Goal: Find specific page/section: Find specific page/section

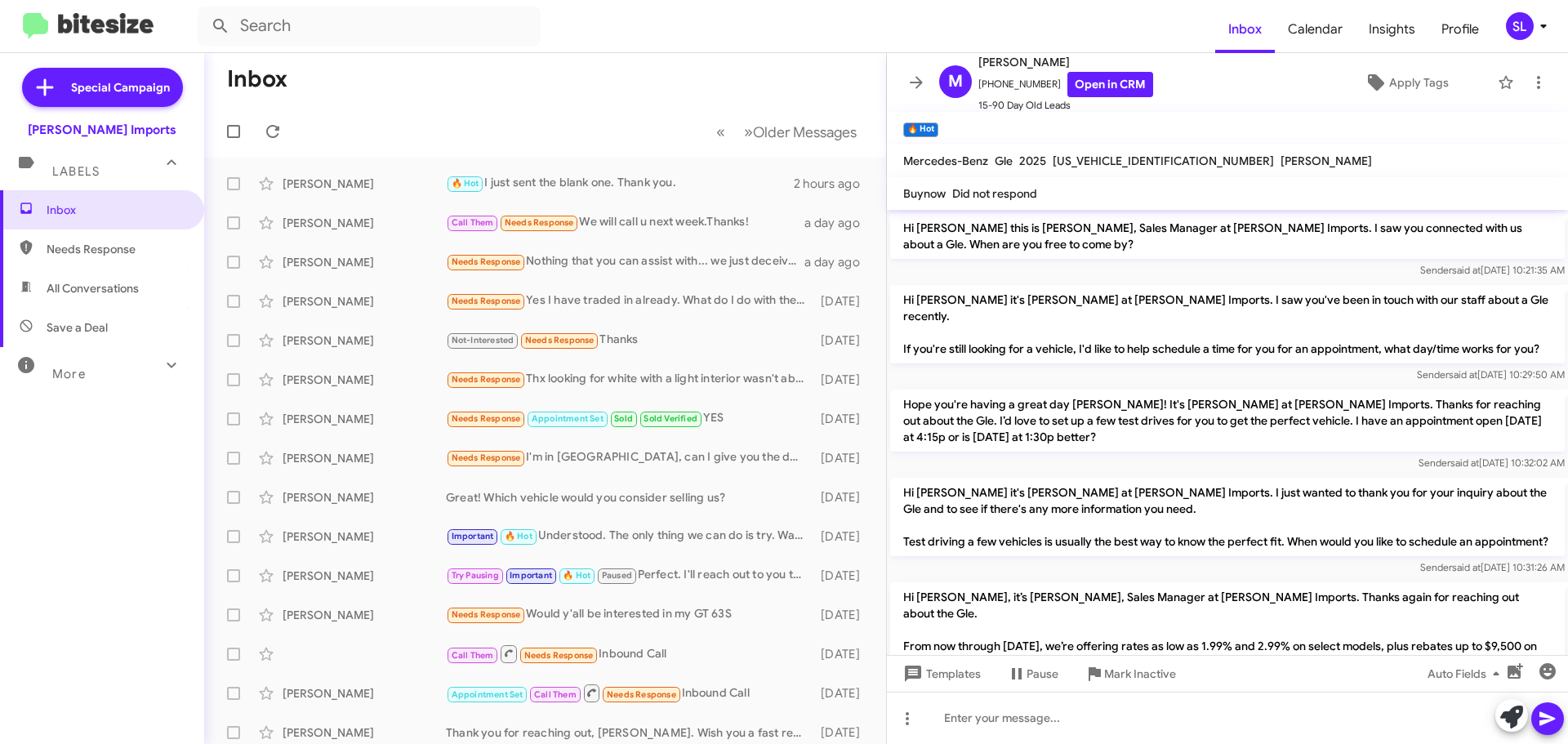
scroll to position [1280, 0]
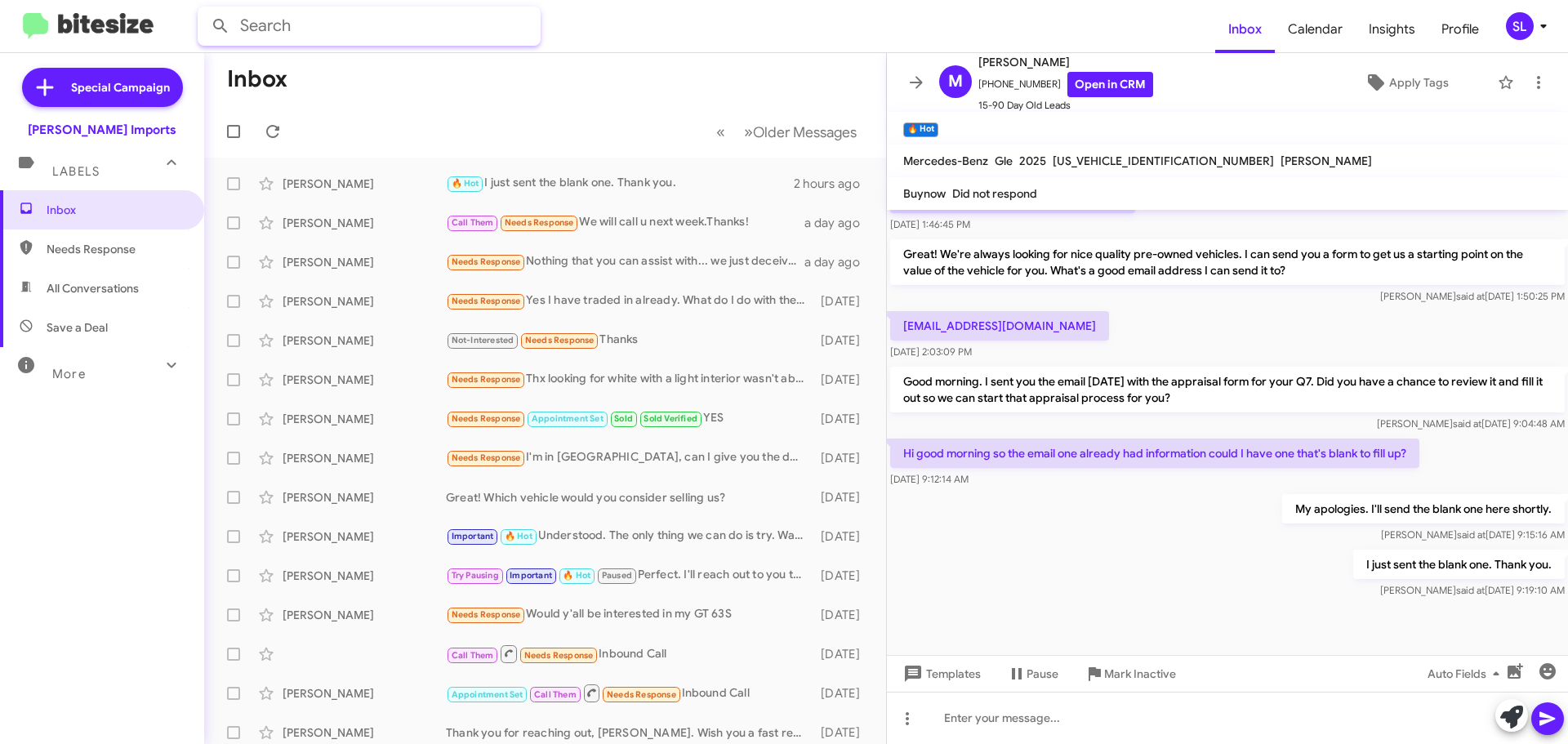
click at [463, 21] on input "text" at bounding box center [368, 26] width 343 height 39
type input "[PERSON_NAME]"
click at [204, 10] on button at bounding box center [221, 26] width 33 height 33
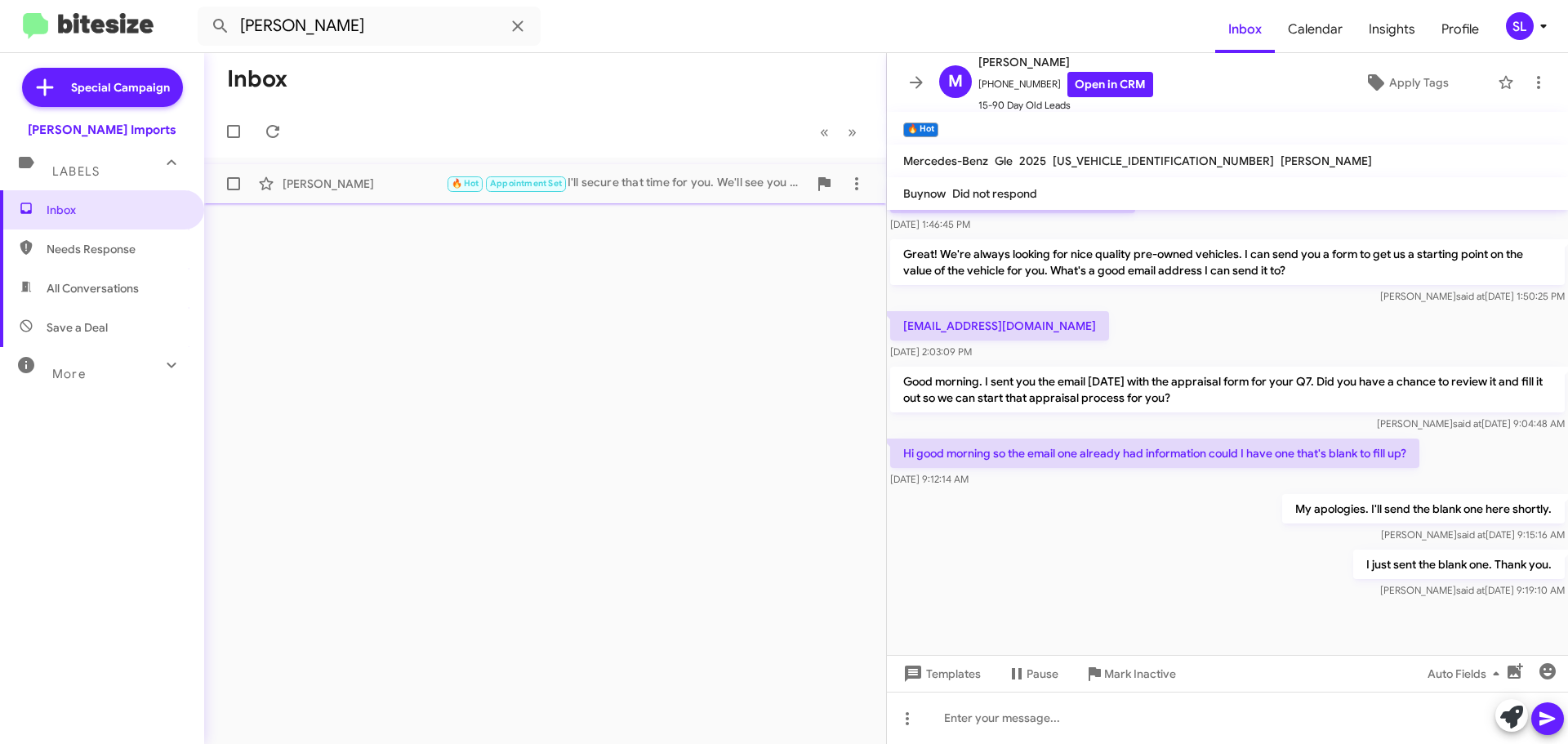
click at [387, 175] on div "[PERSON_NAME] 🔥 Hot Appointment Set I'll secure that time for you. We'll see yo…" at bounding box center [545, 184] width 656 height 33
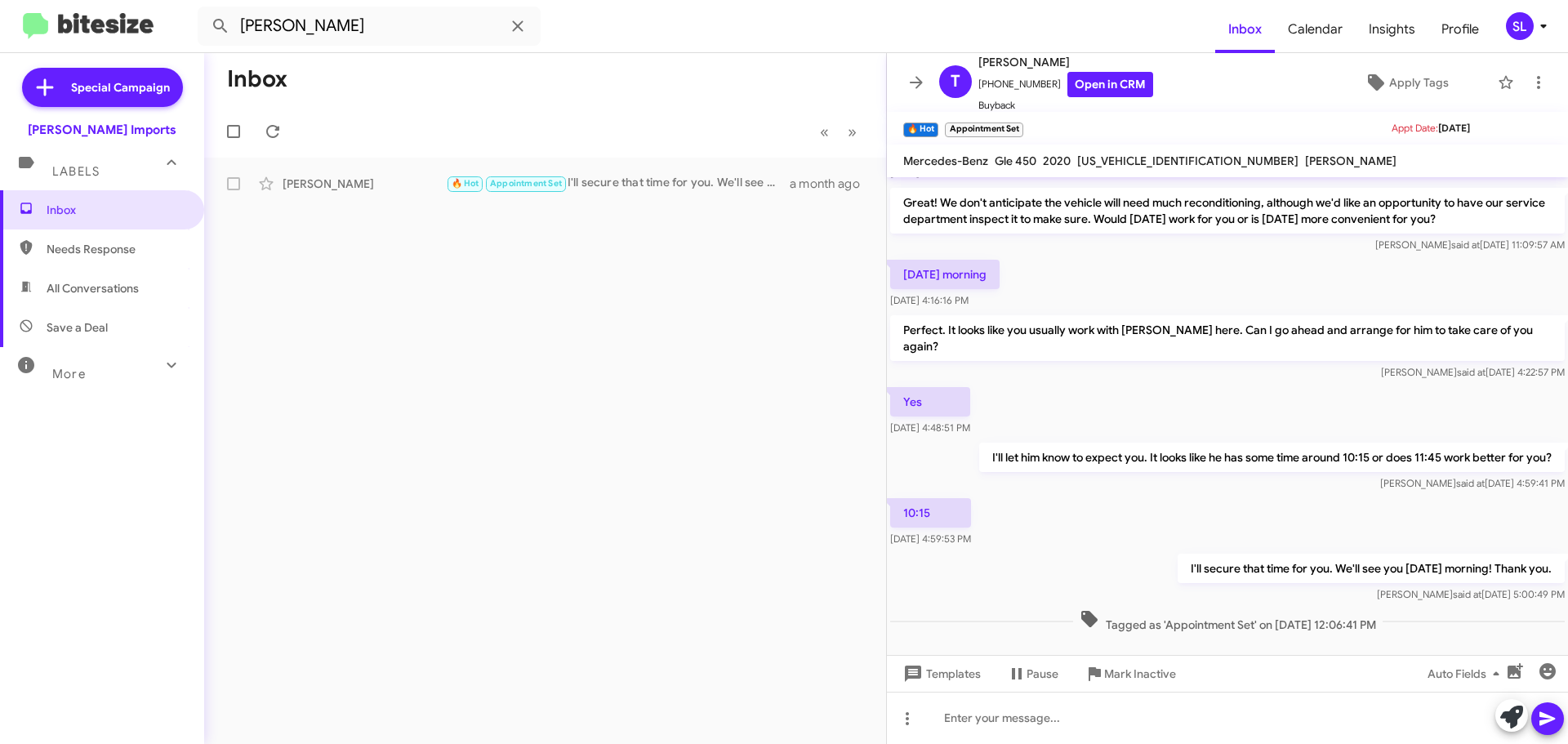
scroll to position [386, 0]
click at [1104, 159] on span "[US_VEHICLE_IDENTIFICATION_NUMBER]" at bounding box center [1188, 161] width 221 height 15
copy span "[US_VEHICLE_IDENTIFICATION_NUMBER]"
